Goal: Complete application form: Complete application form

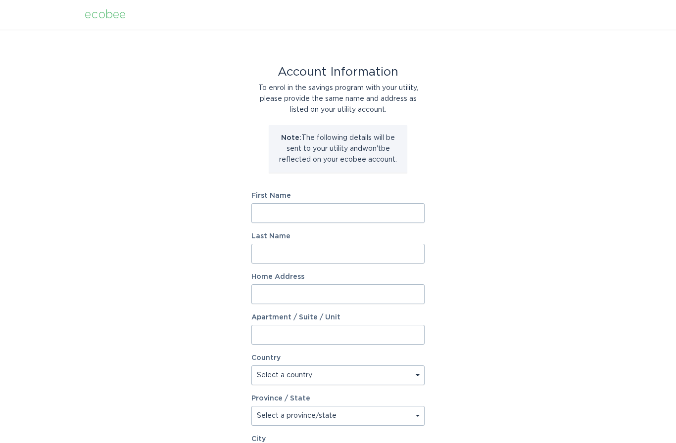
click at [493, 325] on div "Account Information To enrol in the savings program with your utility, please p…" at bounding box center [338, 303] width 676 height 546
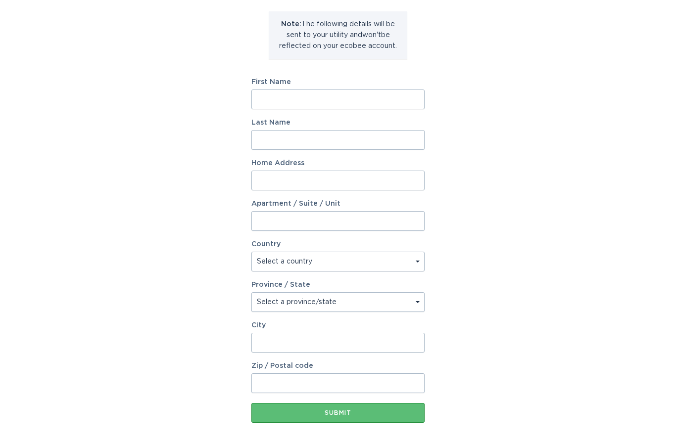
scroll to position [118, 0]
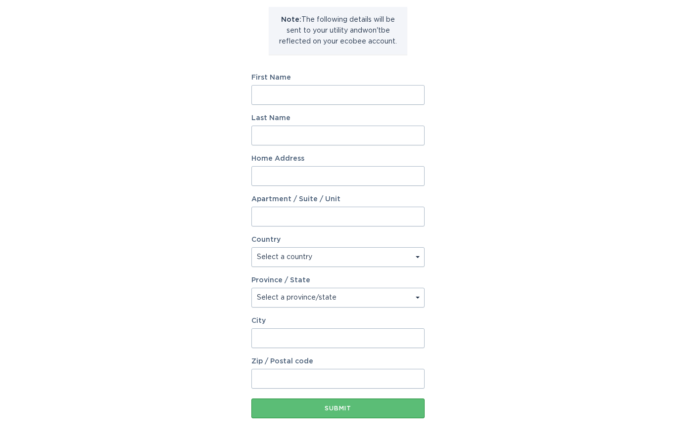
click at [340, 94] on input "First Name" at bounding box center [337, 95] width 173 height 20
type input "[PERSON_NAME]"
click at [349, 136] on input "Last Name" at bounding box center [337, 136] width 173 height 20
type input "[PERSON_NAME]"
click at [378, 182] on input "Home Address" at bounding box center [337, 176] width 173 height 20
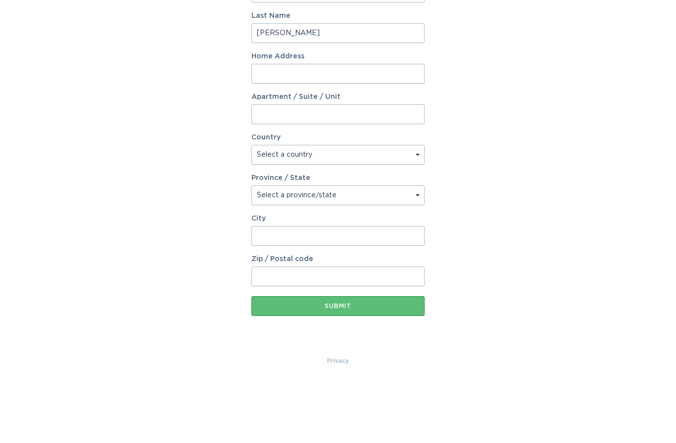
scroll to position [159, 0]
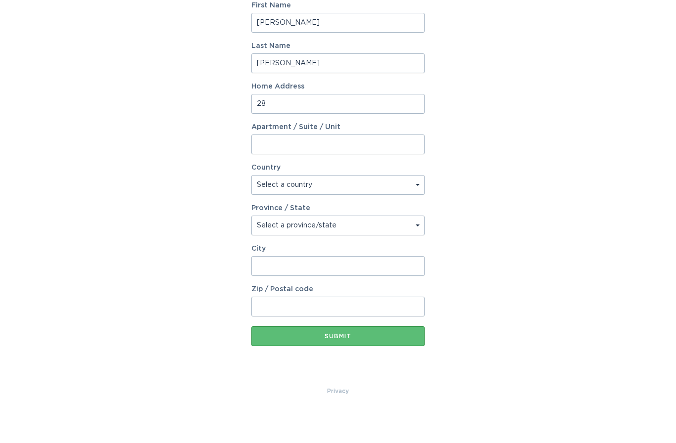
type input "2"
type input "8"
type input "[STREET_ADDRESS][PERSON_NAME]"
click at [385, 207] on select "Select a country [GEOGRAPHIC_DATA] [GEOGRAPHIC_DATA]" at bounding box center [337, 217] width 173 height 20
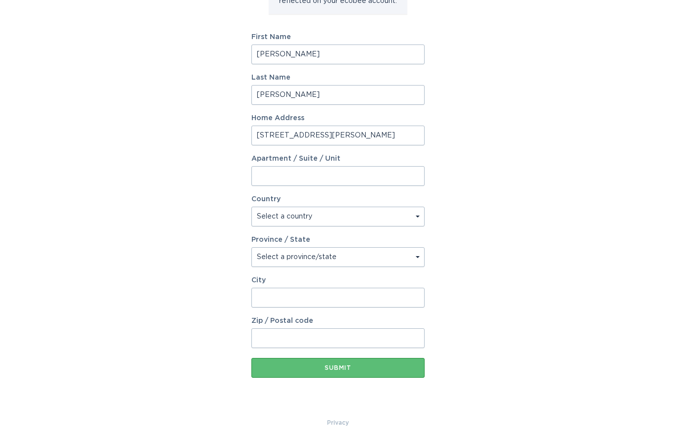
select select "CA"
click at [384, 261] on select "Select a province/state [GEOGRAPHIC_DATA] [GEOGRAPHIC_DATA] [GEOGRAPHIC_DATA] […" at bounding box center [337, 257] width 173 height 20
select select "ON"
click at [363, 300] on input "City" at bounding box center [337, 298] width 173 height 20
type input "Mallorytown"
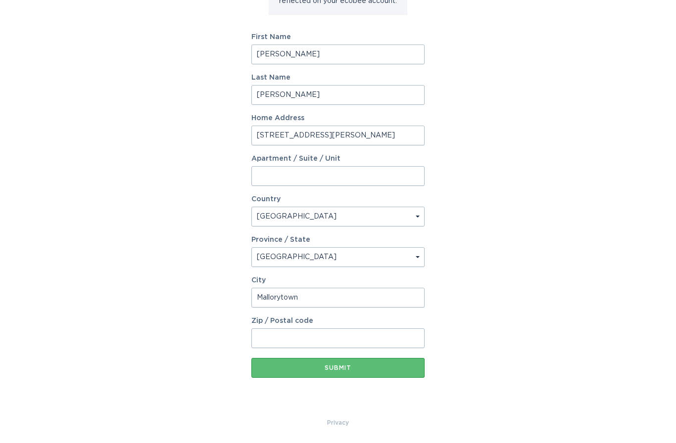
click at [354, 338] on input "Zip / Postal code" at bounding box center [337, 338] width 173 height 20
type input "k"
type input "K0E1R0"
click at [375, 362] on button "Submit" at bounding box center [337, 368] width 173 height 20
